Goal: Transaction & Acquisition: Purchase product/service

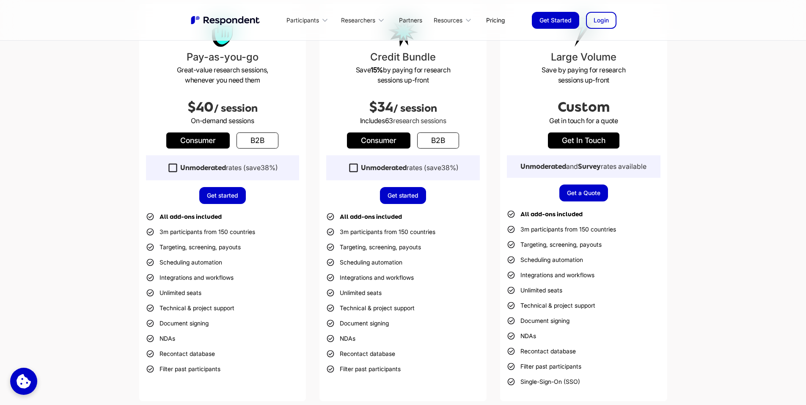
scroll to position [212, 0]
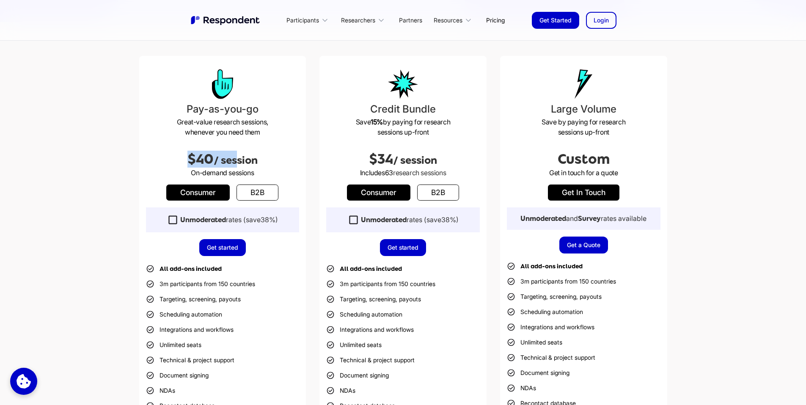
drag, startPoint x: 176, startPoint y: 157, endPoint x: 240, endPoint y: 153, distance: 64.9
click at [240, 153] on h2 "$40 / session" at bounding box center [223, 159] width 154 height 17
click at [250, 153] on h2 "$40 / session" at bounding box center [223, 159] width 154 height 17
drag, startPoint x: 224, startPoint y: 165, endPoint x: 251, endPoint y: 169, distance: 26.5
click at [243, 169] on div "Pay-as-you-go Great-value research sessions, whenever you need them $40 / sessi…" at bounding box center [222, 254] width 167 height 397
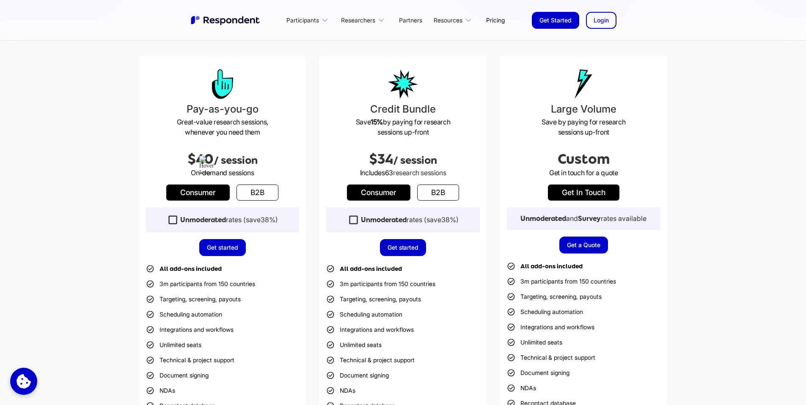
click at [255, 169] on p "On-demand sessions" at bounding box center [223, 173] width 154 height 10
drag, startPoint x: 203, startPoint y: 113, endPoint x: 223, endPoint y: 112, distance: 20.3
click at [218, 113] on h3 "Pay-as-you-go" at bounding box center [223, 109] width 154 height 15
click at [230, 111] on h3 "Pay-as-you-go" at bounding box center [223, 109] width 154 height 15
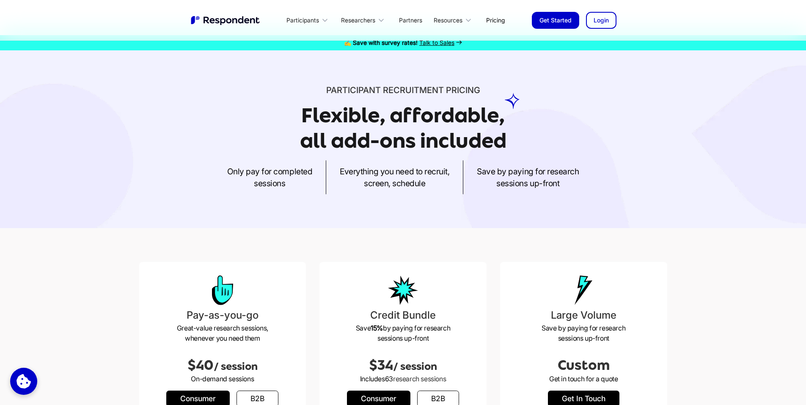
scroll to position [0, 0]
